Goal: Information Seeking & Learning: Learn about a topic

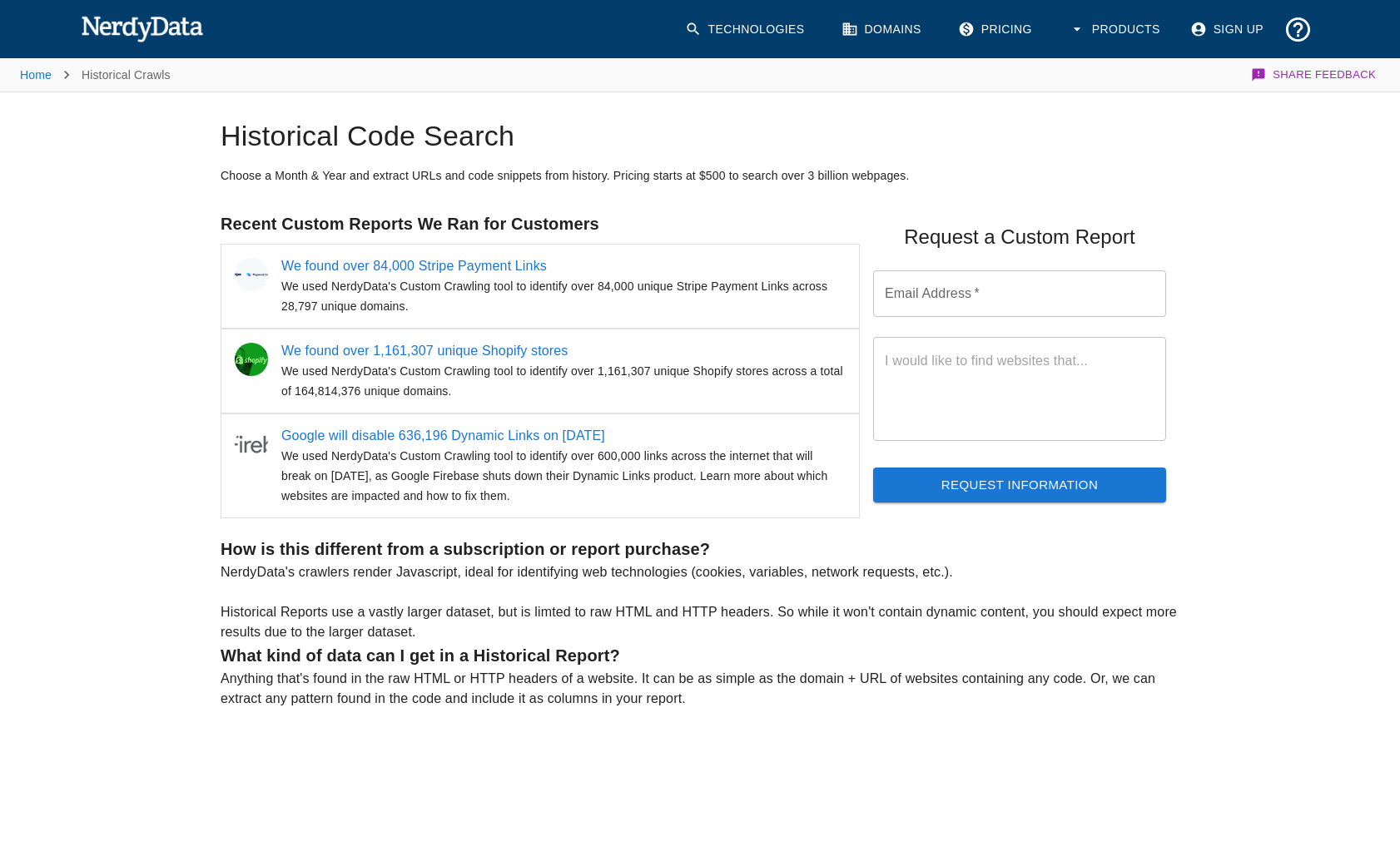
click at [1088, 34] on button "Products" at bounding box center [1116, 29] width 115 height 43
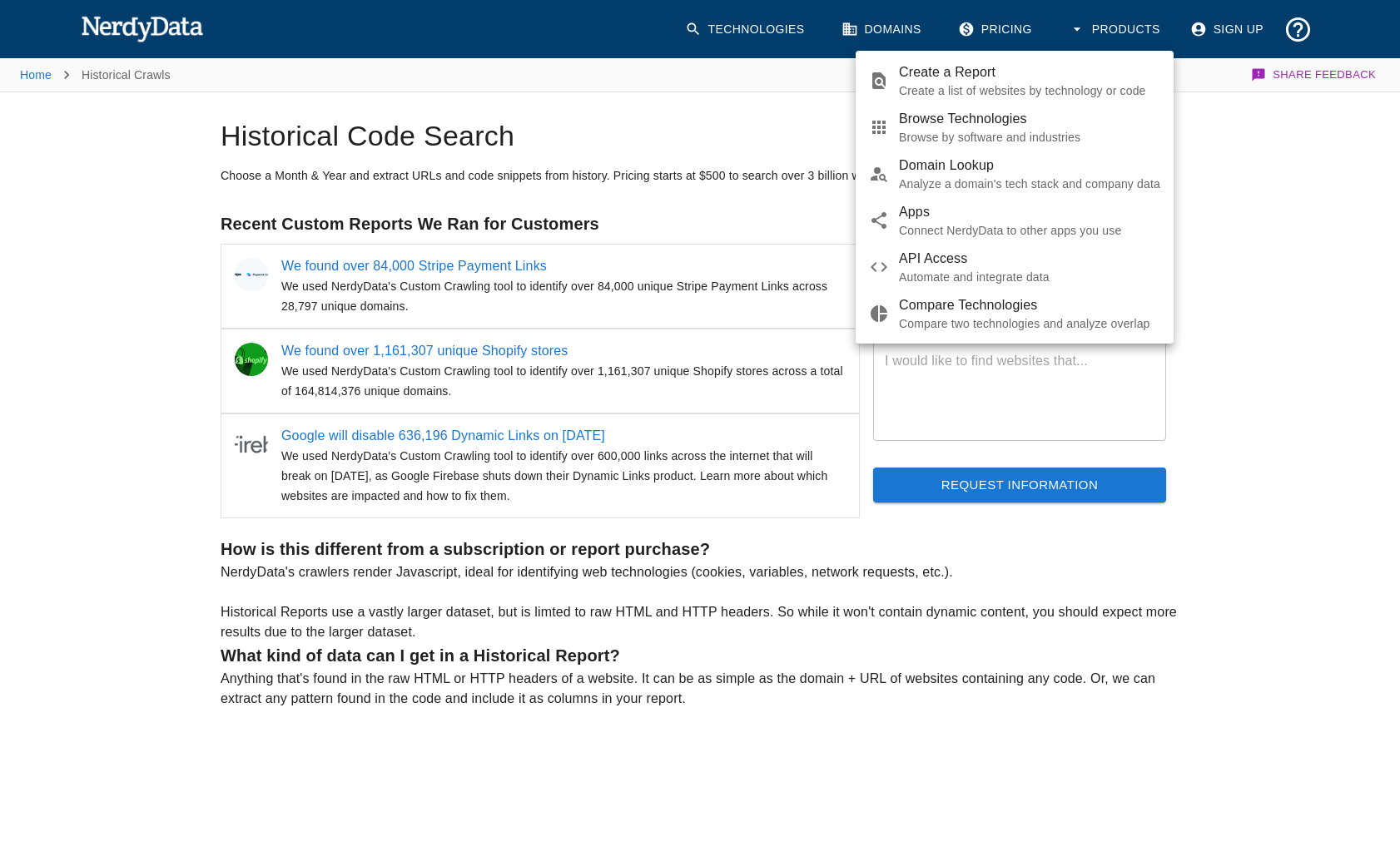
click at [1088, 34] on div at bounding box center [700, 430] width 1400 height 861
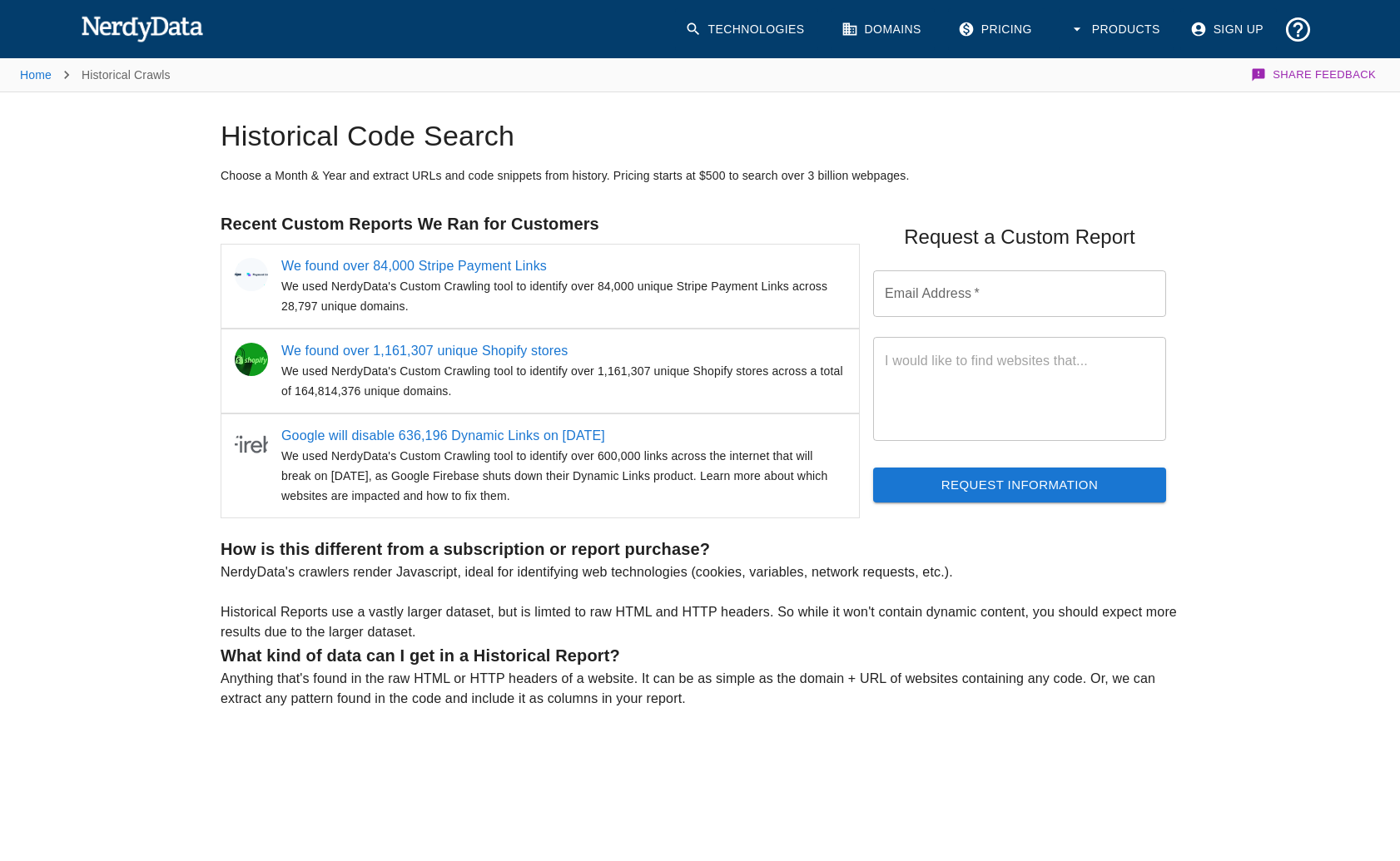
click at [21, 83] on li "Home" at bounding box center [36, 75] width 32 height 20
click at [43, 73] on link "Home" at bounding box center [36, 75] width 32 height 13
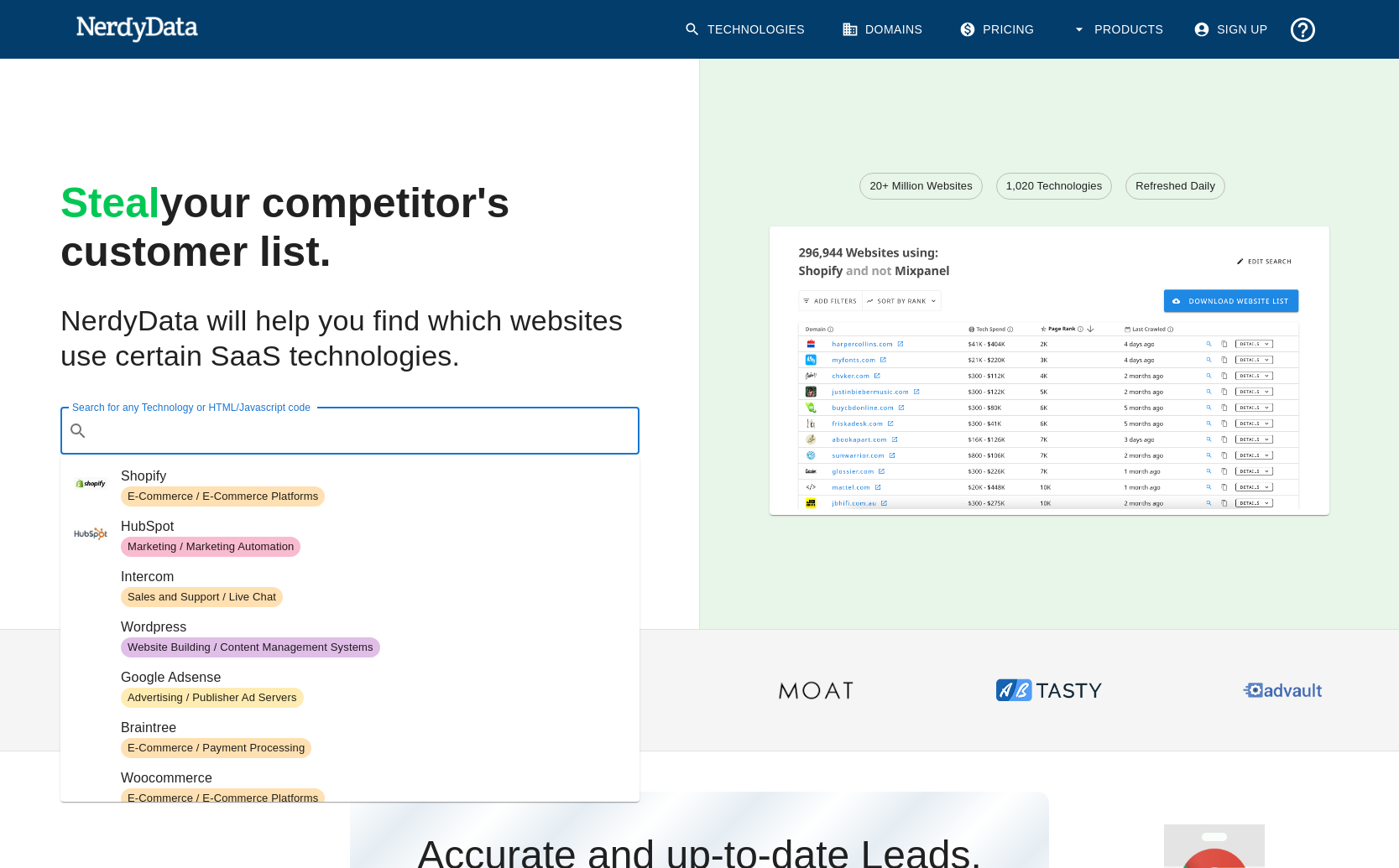
click at [177, 431] on input "Search for any Technology or HTML/Javascript code" at bounding box center [364, 432] width 537 height 32
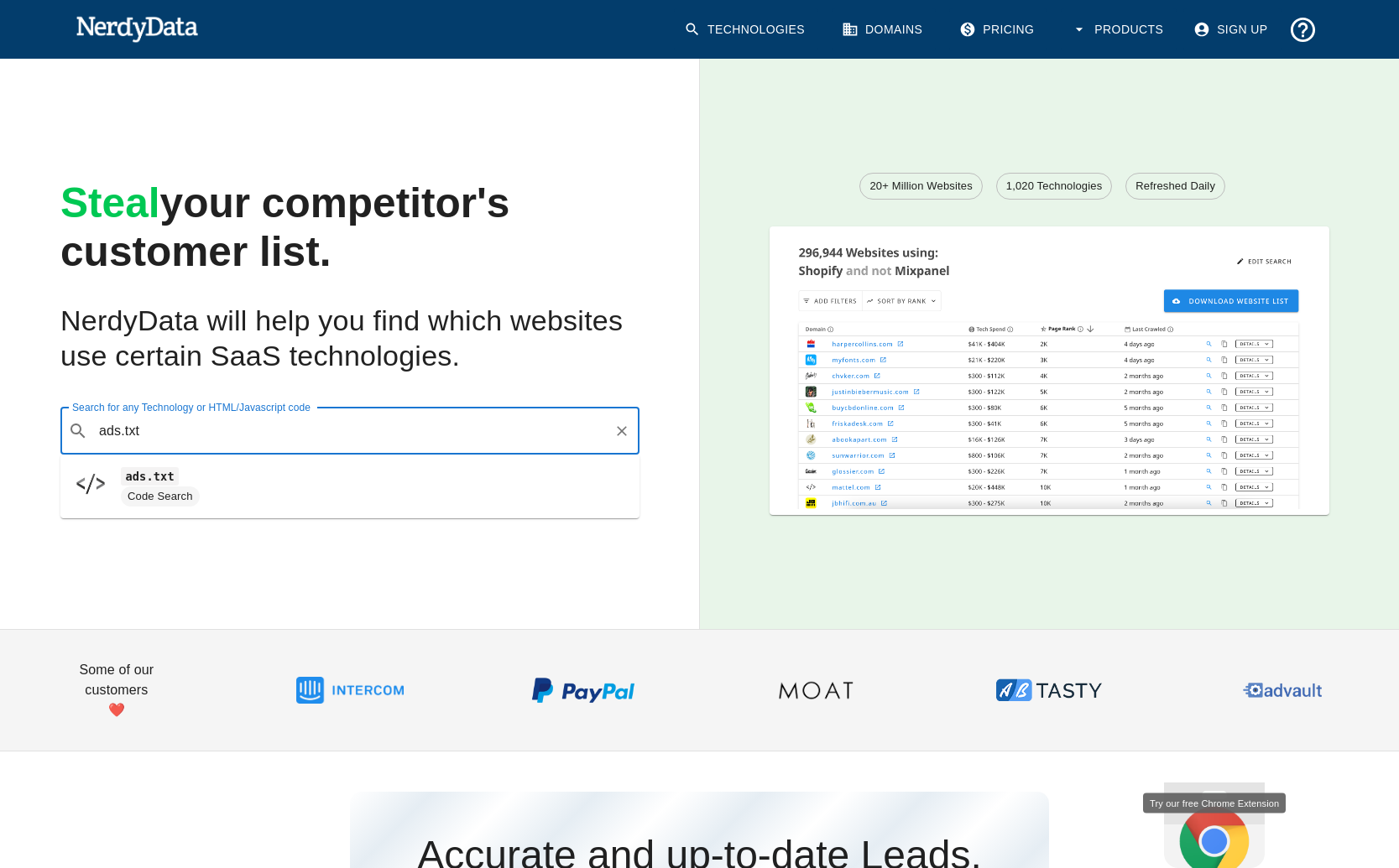
click at [216, 482] on span "ads.txt" at bounding box center [374, 477] width 506 height 20
type input "ads.txt"
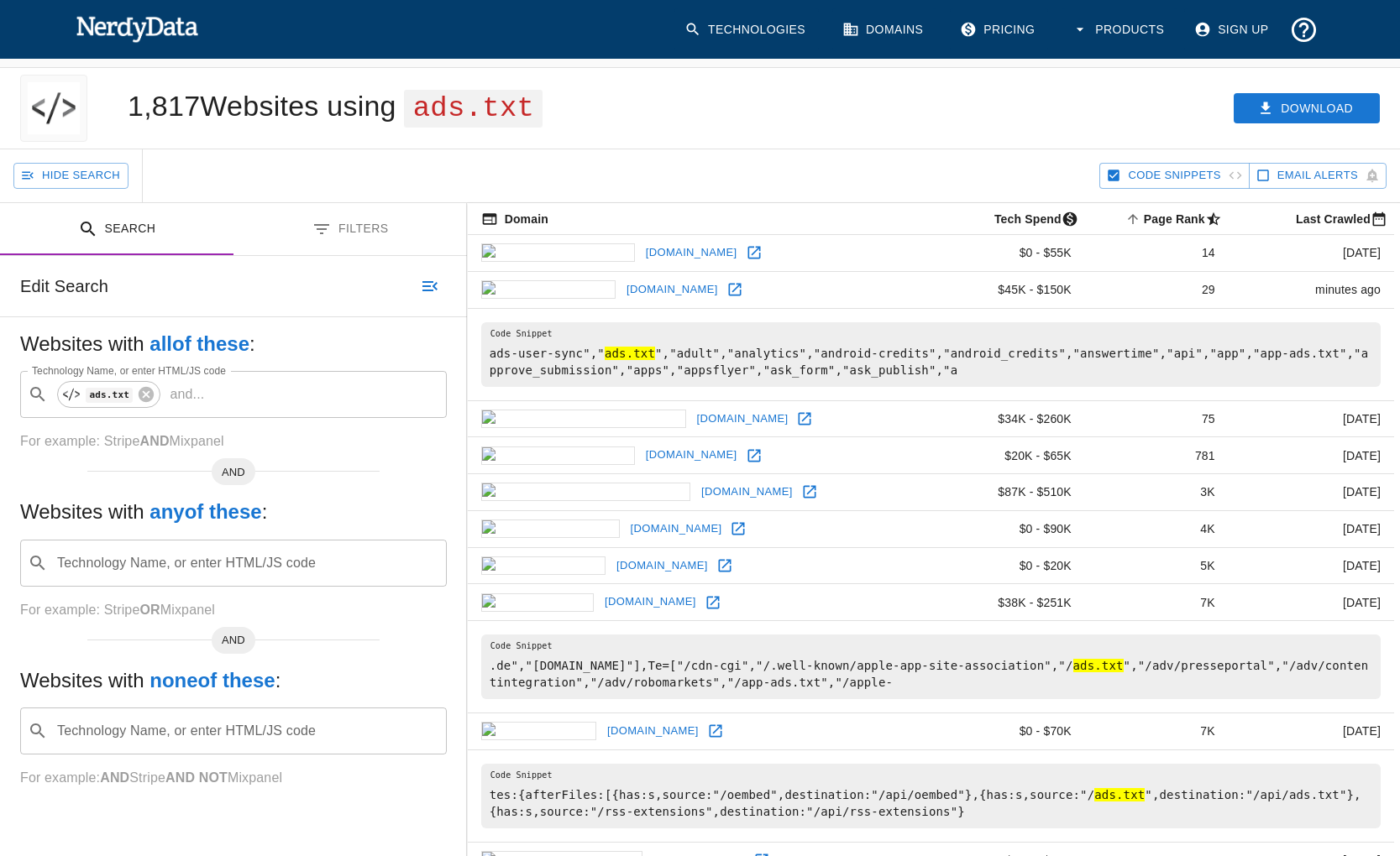
scroll to position [29, 0]
